Goal: Navigation & Orientation: Find specific page/section

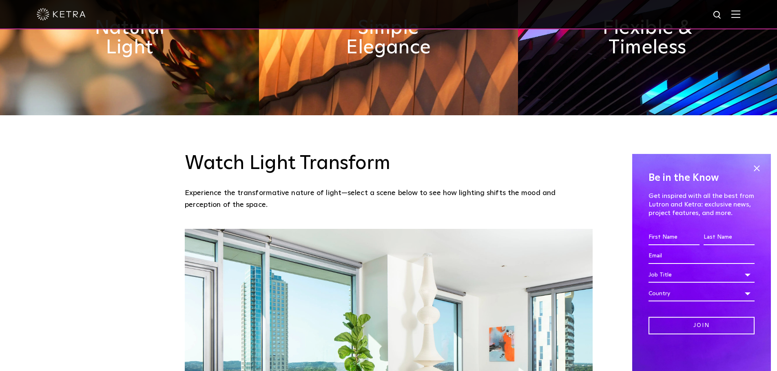
scroll to position [571, 0]
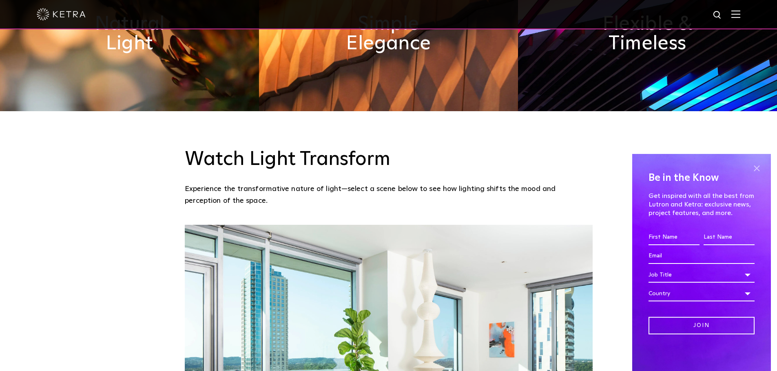
click at [753, 168] on span at bounding box center [756, 168] width 12 height 12
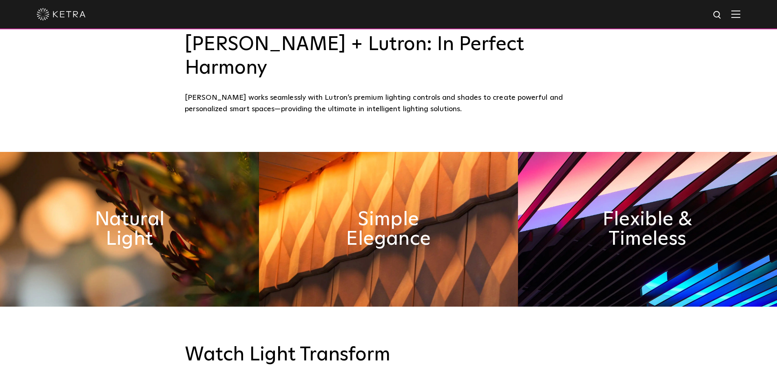
scroll to position [367, 0]
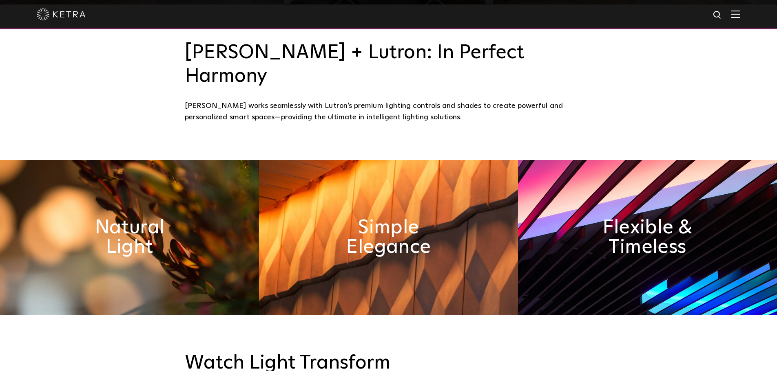
click at [740, 13] on img at bounding box center [735, 14] width 9 height 8
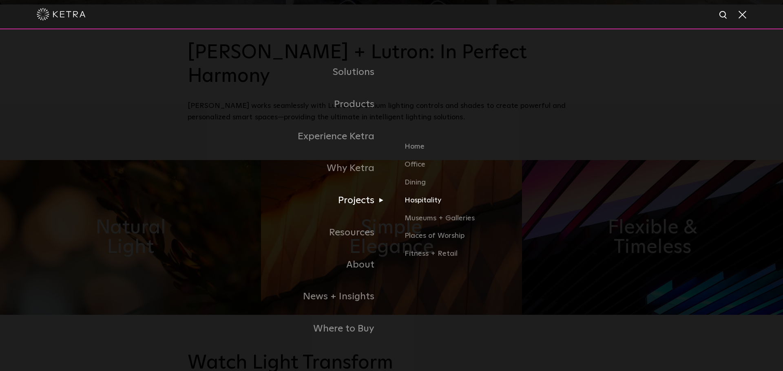
click at [418, 202] on link "Hospitality" at bounding box center [499, 204] width 191 height 18
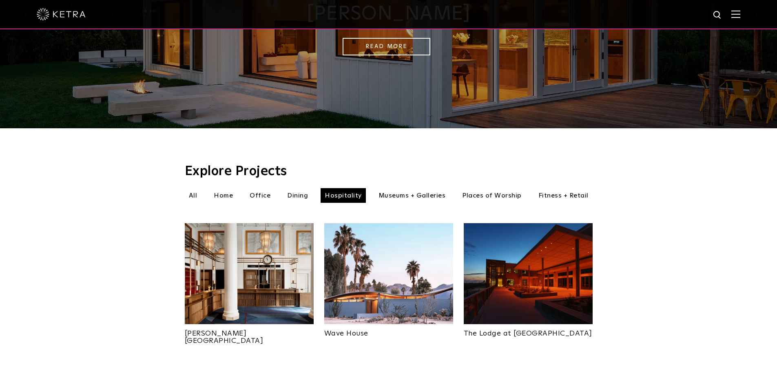
scroll to position [122, 0]
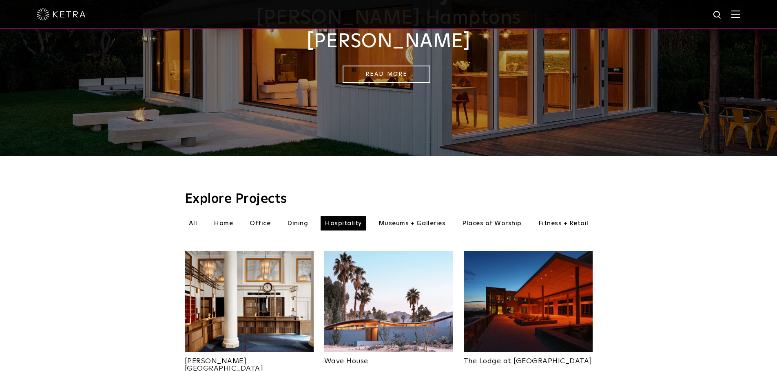
click at [298, 216] on li "Dining" at bounding box center [297, 223] width 29 height 15
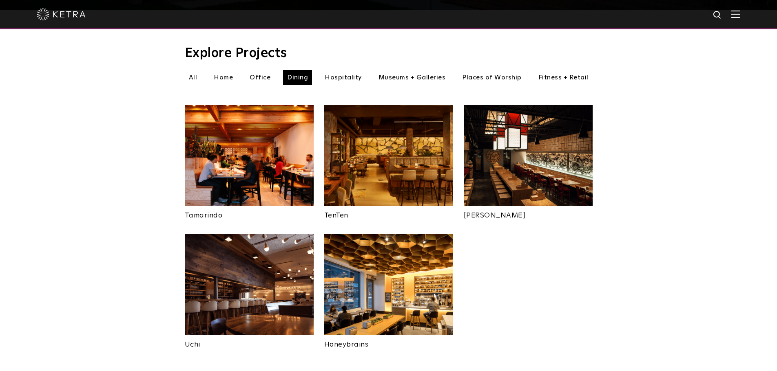
scroll to position [285, 0]
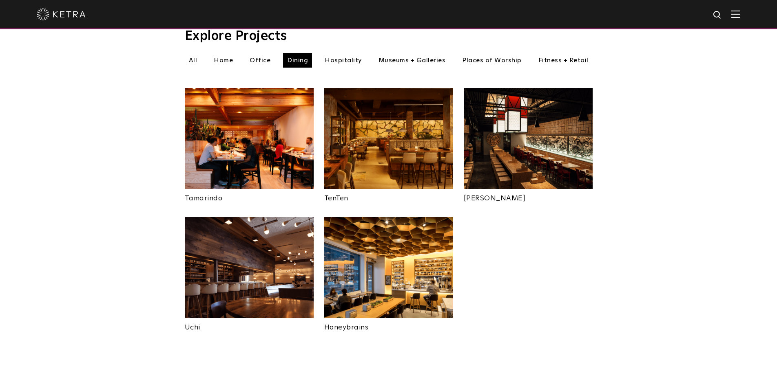
click at [740, 18] on img at bounding box center [735, 14] width 9 height 8
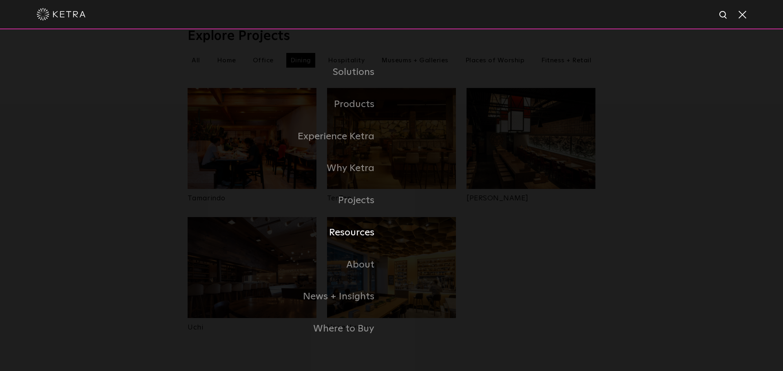
click at [350, 232] on link "Resources" at bounding box center [290, 233] width 204 height 32
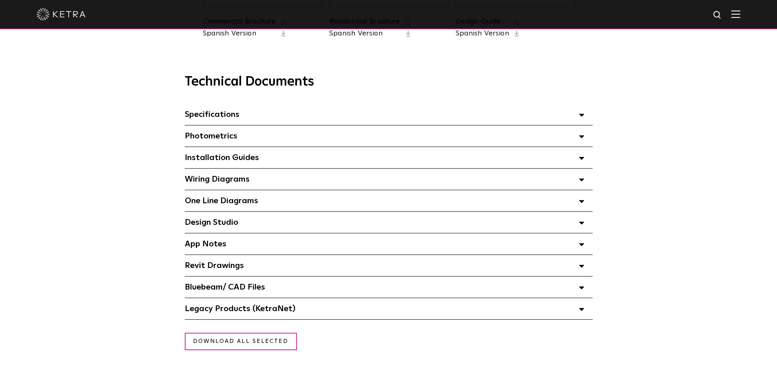
scroll to position [408, 0]
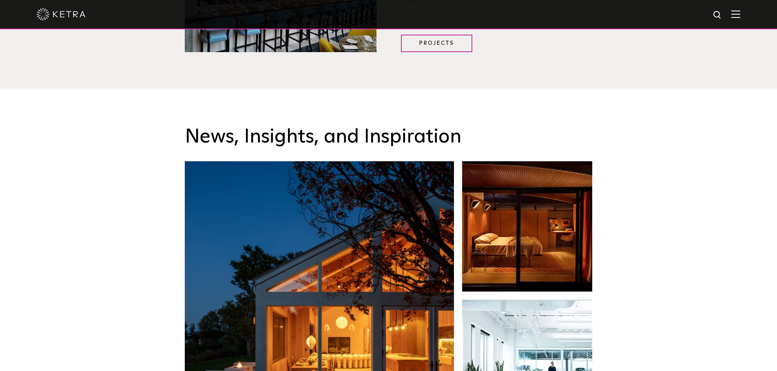
scroll to position [1022, 0]
